Goal: Task Accomplishment & Management: Manage account settings

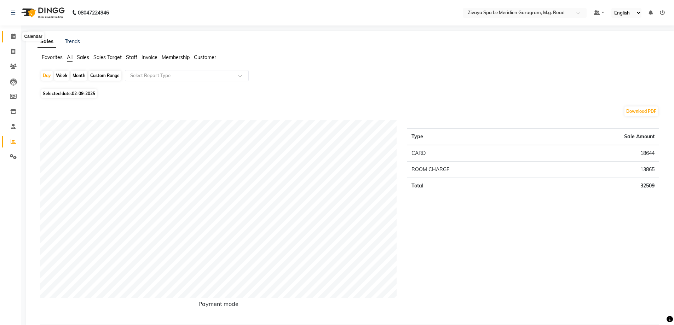
click at [15, 35] on icon at bounding box center [13, 36] width 5 height 5
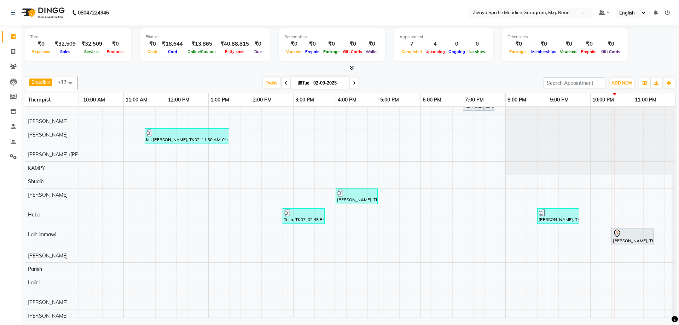
scroll to position [23, 0]
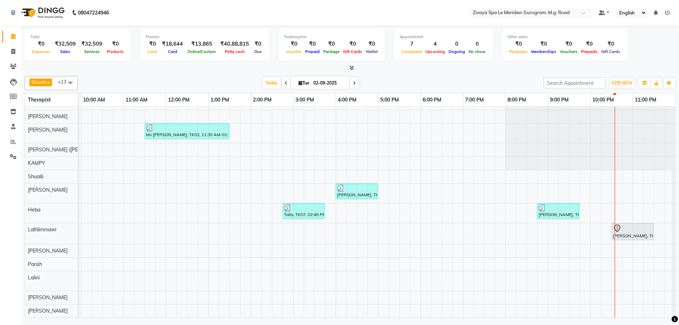
click at [611, 217] on div "murali, TK06, 07:00 PM-07:15 PM, BEARD SHAVING Suraj, TK01, 07:15 PM-07:30 PM, …" at bounding box center [165, 203] width 1019 height 229
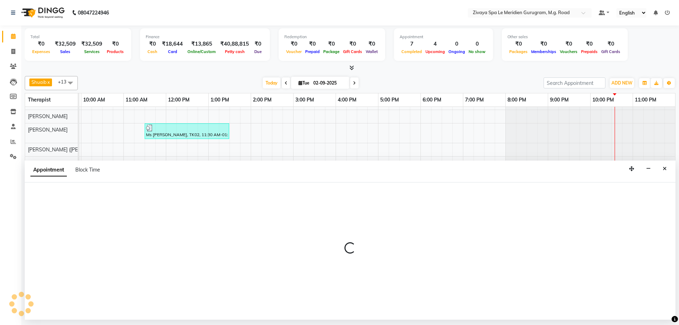
select select "63969"
select select "tentative"
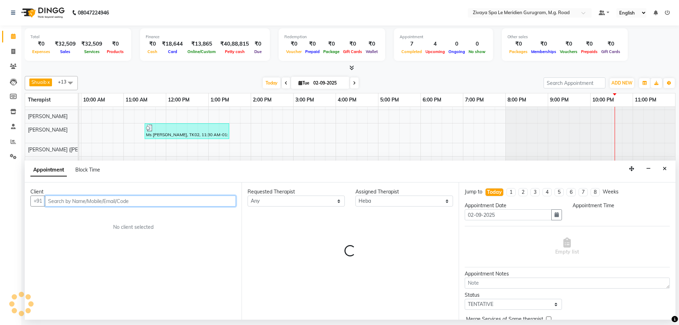
select select "1350"
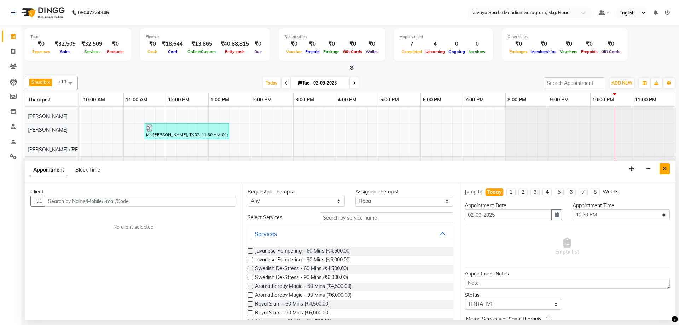
click at [665, 170] on icon "Close" at bounding box center [665, 168] width 4 height 5
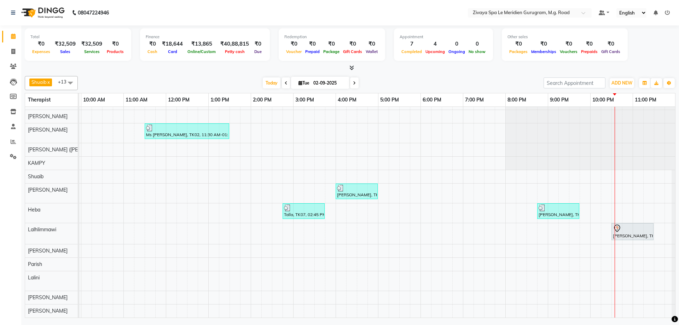
click at [619, 227] on div "[PERSON_NAME], TK08, 10:30 PM-01:00 AM, Javanese Pampering - 90 Mins" at bounding box center [632, 231] width 41 height 15
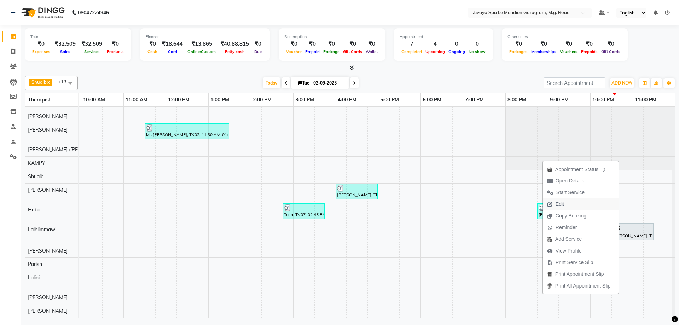
click at [569, 201] on button "Edit" at bounding box center [581, 204] width 76 height 12
select select "tentative"
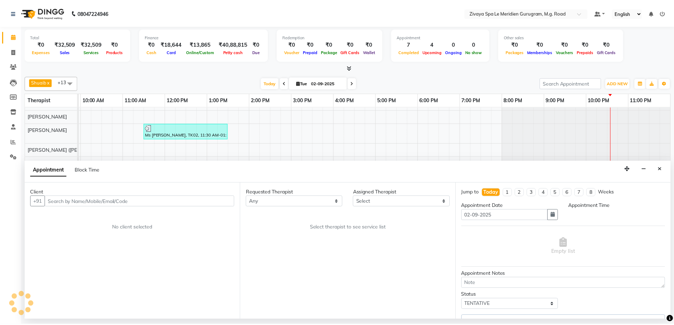
scroll to position [23, 423]
select select "65985"
select select "1350"
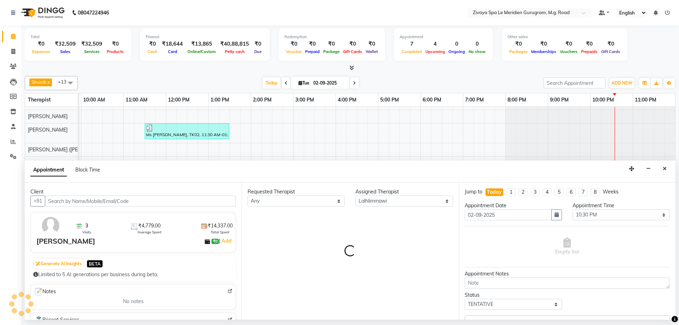
select select "3243"
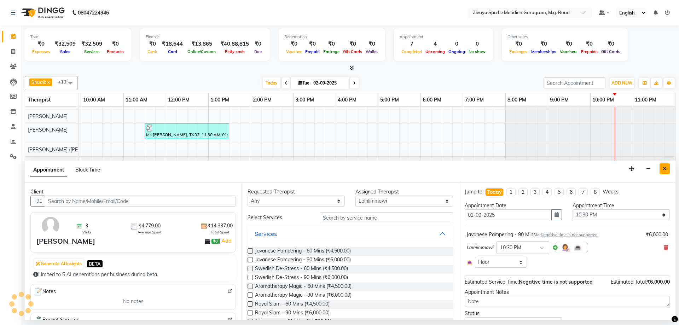
click at [667, 168] on button "Close" at bounding box center [665, 168] width 10 height 11
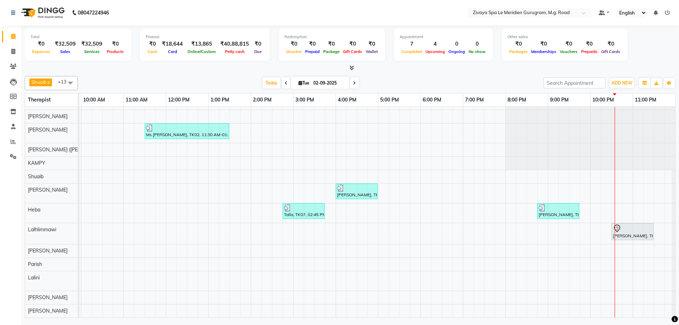
click at [619, 226] on icon at bounding box center [617, 228] width 8 height 8
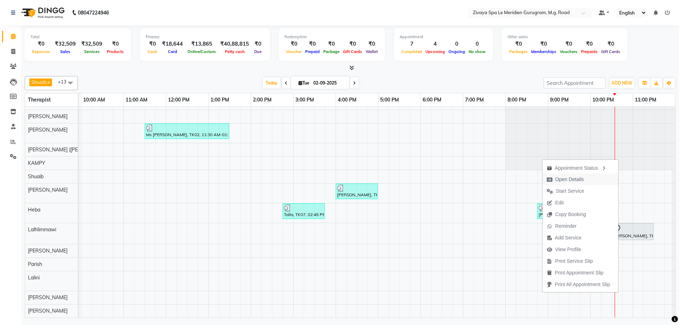
click at [566, 176] on span "Open Details" at bounding box center [569, 179] width 29 height 7
select select "7"
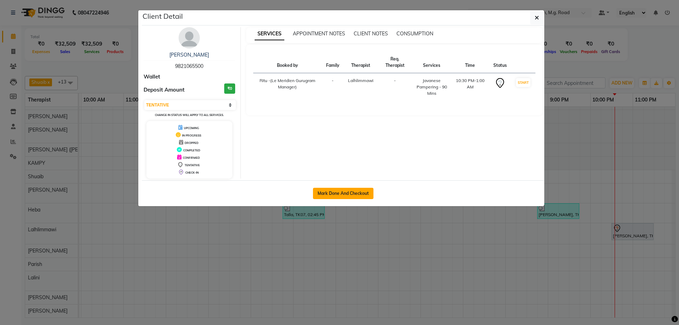
click at [366, 194] on button "Mark Done And Checkout" at bounding box center [343, 193] width 60 height 11
select select "service"
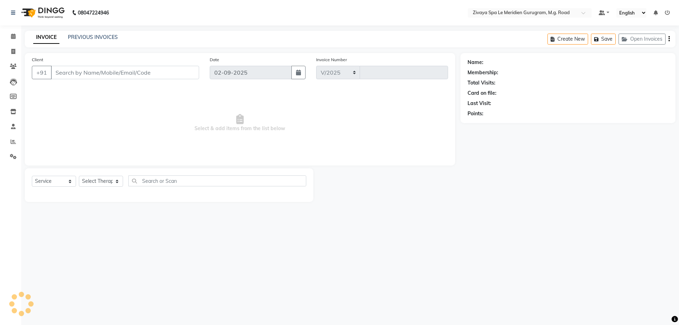
select select "6503"
type input "1788"
type input "9821065500"
select select "65985"
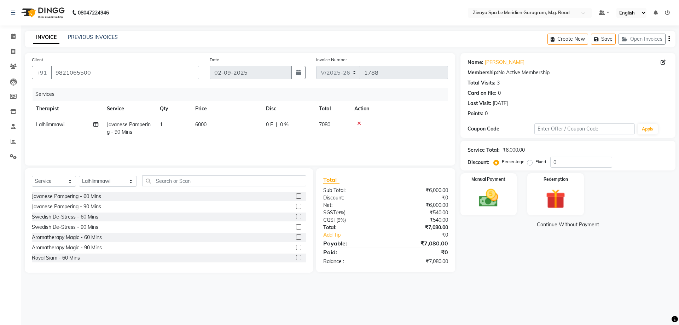
click at [279, 121] on div "0 F | 0 %" at bounding box center [288, 124] width 45 height 7
select select "65985"
click at [332, 127] on input "0" at bounding box center [340, 126] width 21 height 11
type input "20"
click at [364, 138] on tr "Lalhlimmawi Javanese Pampering - 90 Mins 1 6000 1200 F | 20 % 5664" at bounding box center [240, 128] width 416 height 23
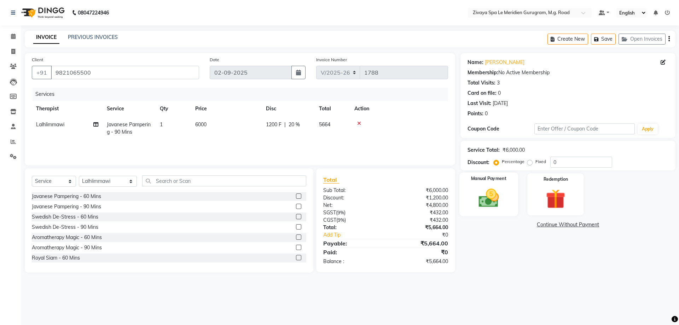
click at [499, 197] on img at bounding box center [488, 197] width 33 height 23
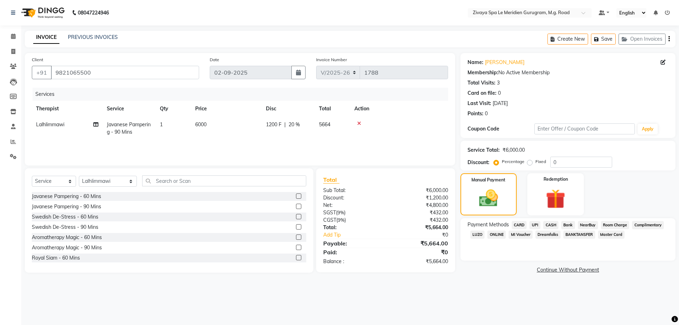
click at [616, 223] on span "Room Charge" at bounding box center [615, 225] width 29 height 8
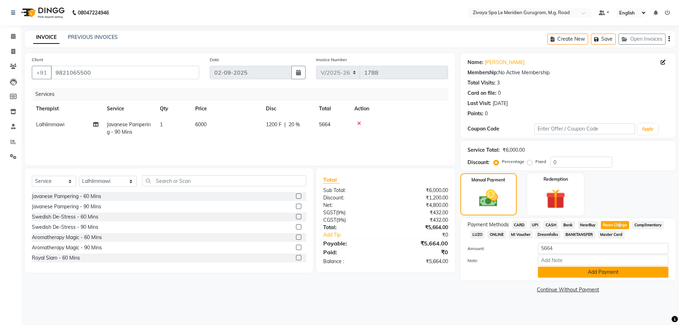
click at [589, 275] on button "Add Payment" at bounding box center [603, 272] width 131 height 11
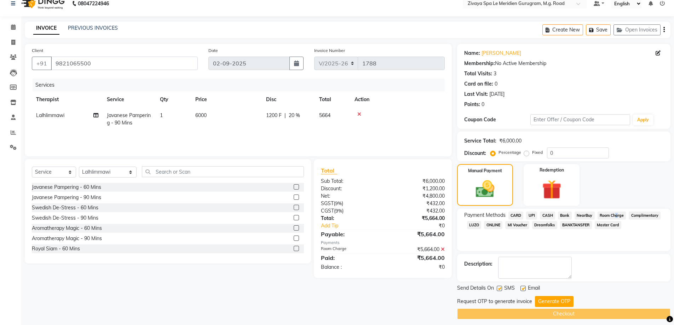
scroll to position [14, 0]
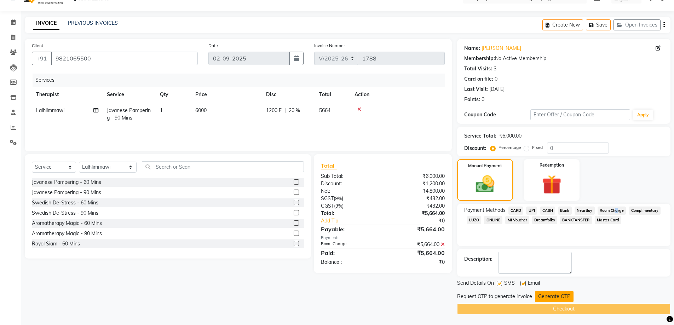
click at [546, 294] on button "Generate OTP" at bounding box center [554, 296] width 39 height 11
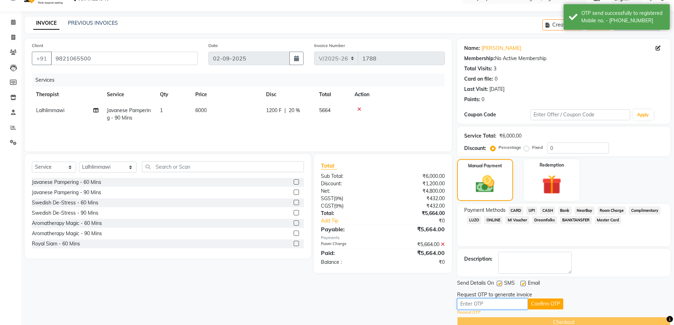
click at [484, 304] on input "text" at bounding box center [492, 304] width 71 height 11
type input "1378"
click at [556, 308] on button "Confirm OTP" at bounding box center [545, 304] width 35 height 11
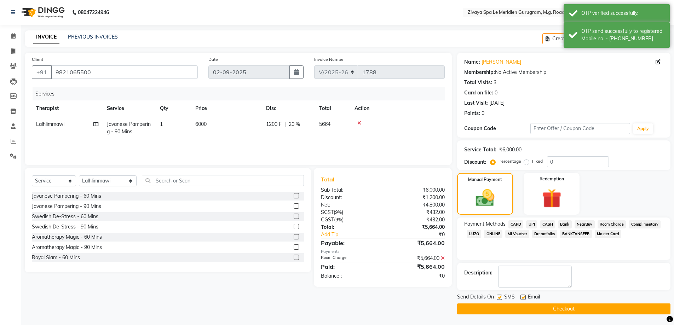
click at [569, 311] on button "Checkout" at bounding box center [563, 309] width 213 height 11
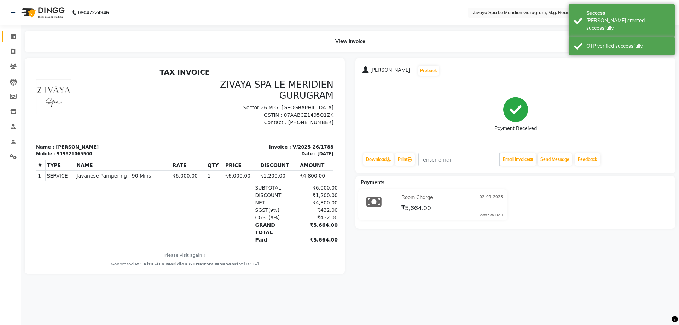
click at [16, 41] on link "Calendar" at bounding box center [10, 37] width 17 height 12
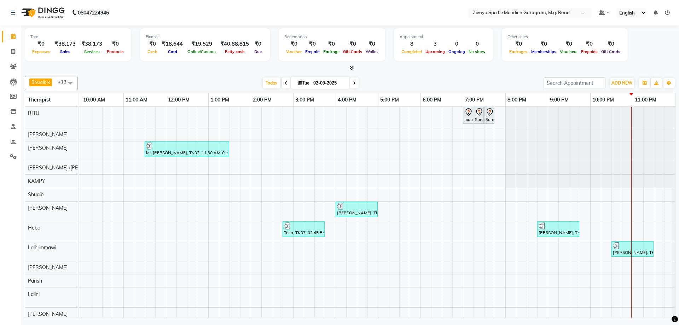
scroll to position [22, 0]
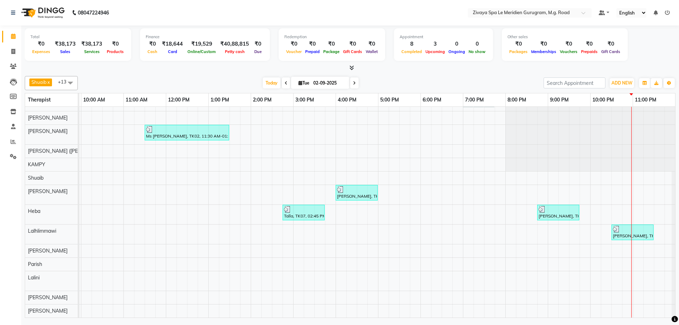
click at [617, 226] on div at bounding box center [632, 229] width 39 height 7
click at [571, 174] on span "Open Details" at bounding box center [568, 180] width 46 height 12
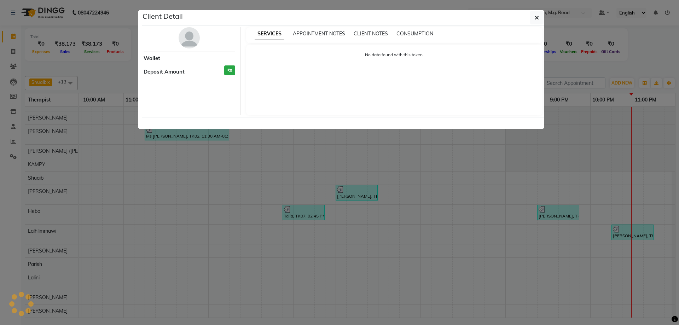
select select "3"
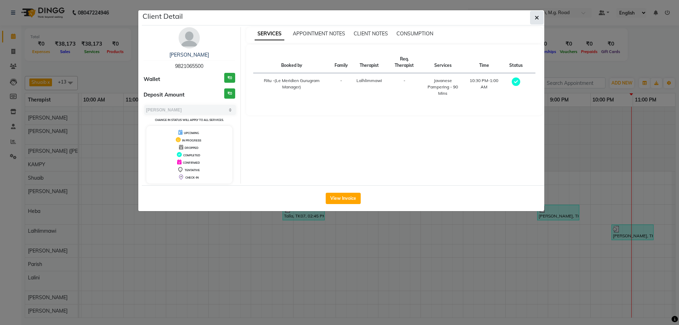
click at [540, 18] on button "button" at bounding box center [536, 17] width 13 height 13
